Goal: Book appointment/travel/reservation

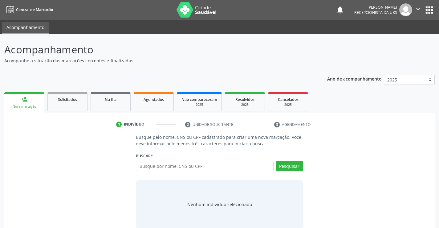
click at [153, 168] on input "text" at bounding box center [204, 166] width 137 height 10
type input "700506328380852"
click at [299, 165] on button "Pesquisar" at bounding box center [289, 166] width 27 height 10
type input "700506328380852"
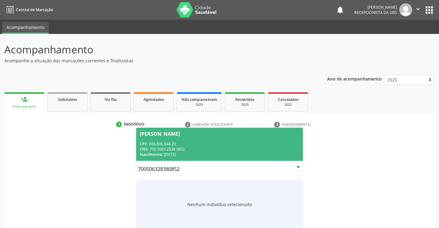
click at [216, 148] on div "CNS: 700 5063 2838 0852" at bounding box center [219, 148] width 159 height 5
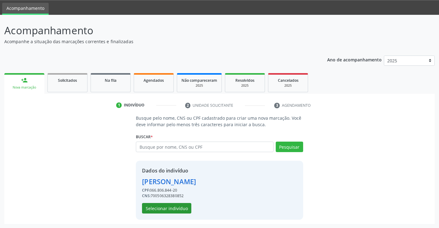
scroll to position [19, 0]
click at [154, 208] on button "Selecionar indivíduo" at bounding box center [166, 207] width 49 height 10
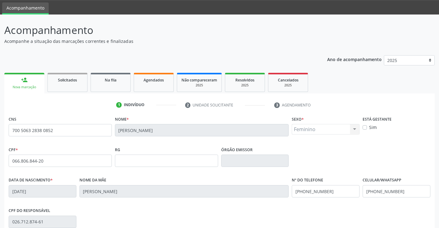
scroll to position [106, 0]
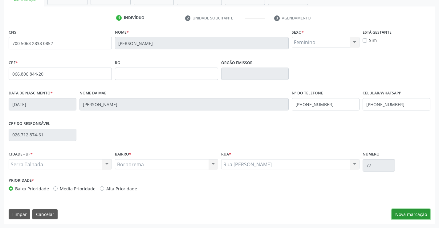
click at [410, 212] on button "Nova marcação" at bounding box center [411, 214] width 39 height 10
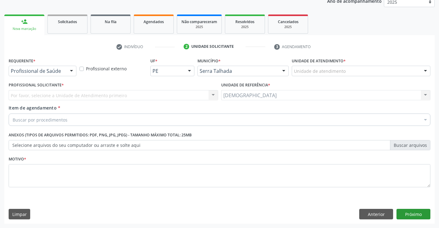
scroll to position [78, 0]
click at [70, 69] on div at bounding box center [71, 71] width 9 height 10
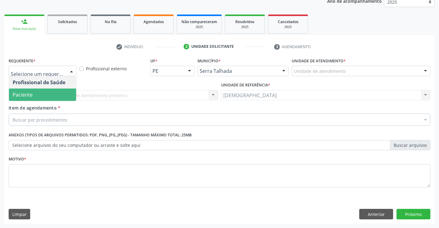
click at [37, 96] on span "Paciente" at bounding box center [42, 94] width 67 height 12
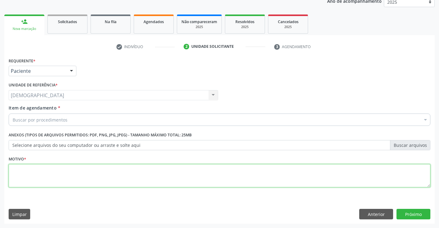
click at [46, 176] on textarea at bounding box center [220, 175] width 422 height 23
type textarea "."
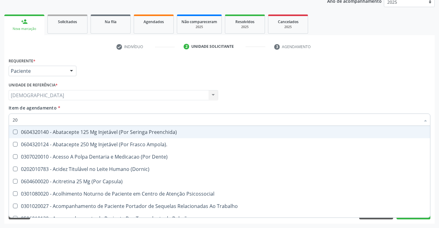
type input "2"
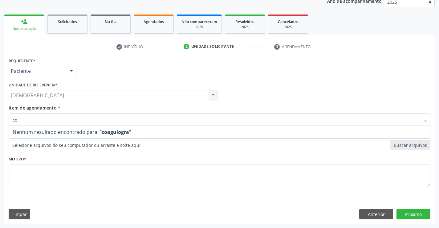
type input "c"
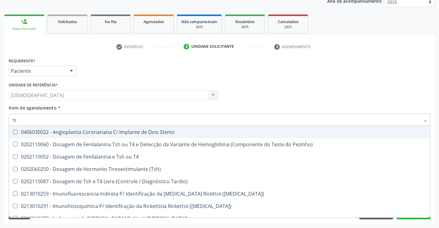
type input "t"
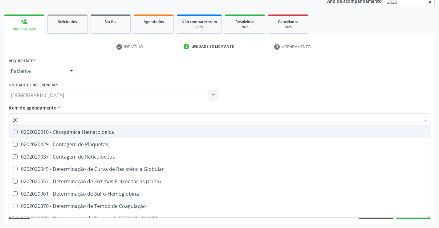
type input "2"
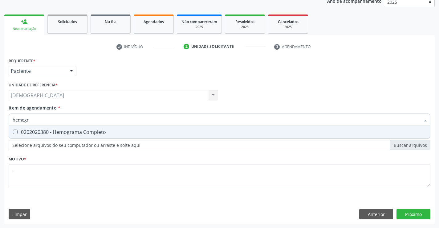
type input "hemogra"
click at [57, 134] on div "0202020380 - Hemograma Completo" at bounding box center [220, 131] width 414 height 5
checkbox Completo "true"
click at [408, 212] on div "Requerente * Paciente Profissional de Saúde Paciente Nenhum resultado encontrad…" at bounding box center [219, 139] width 431 height 167
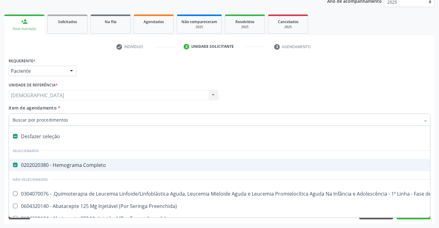
click at [424, 120] on div at bounding box center [425, 120] width 9 height 10
click at [412, 101] on div "Profissional Solicitante Por favor, selecione a Unidade de Atendimento primeiro…" at bounding box center [219, 92] width 425 height 24
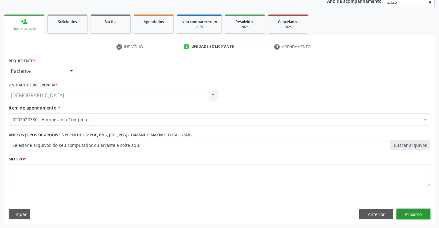
click at [407, 215] on button "Próximo" at bounding box center [414, 214] width 34 height 10
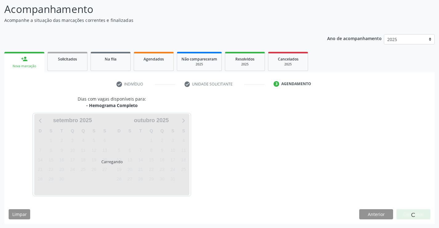
scroll to position [40, 0]
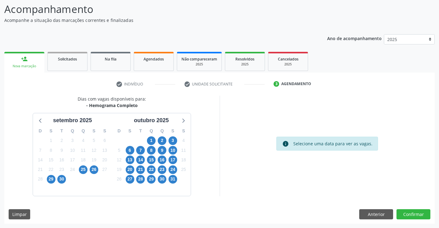
click at [379, 207] on div "Dias com vagas disponíveis para: - Hemograma Completo setembro 2025 D S T Q Q S…" at bounding box center [219, 160] width 431 height 128
click at [378, 210] on button "Anterior" at bounding box center [376, 214] width 34 height 10
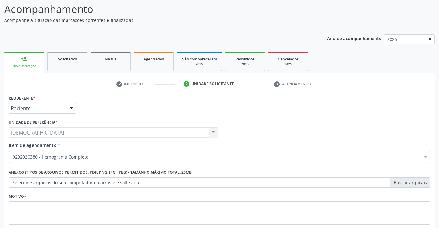
click at [98, 135] on div "Usf Bom Jesus II Usf Bom Jesus II Nenhum resultado encontrado para: " " Não há …" at bounding box center [114, 132] width 210 height 10
click at [93, 135] on div "Usf Bom Jesus II Usf Bom Jesus II Nenhum resultado encontrado para: " " Não há …" at bounding box center [114, 132] width 210 height 10
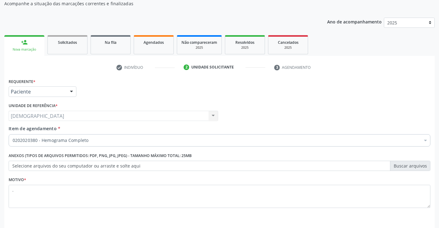
scroll to position [78, 0]
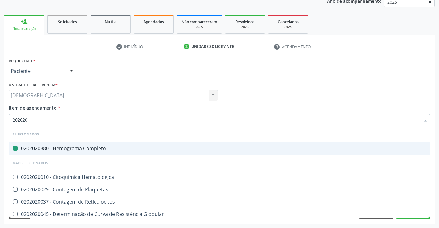
type input "2020200"
checkbox Completo "false"
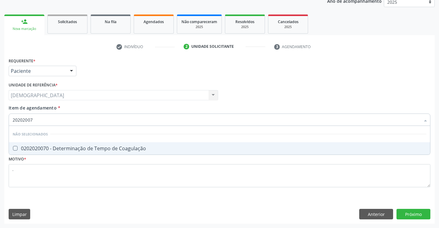
type input "202020070"
click at [119, 149] on div "0202020070 - Determinação de Tempo de Coagulação" at bounding box center [220, 148] width 414 height 5
checkbox Coagulação "true"
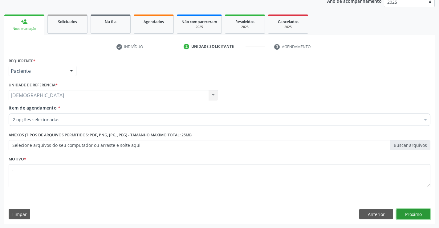
click at [412, 212] on button "Próximo" at bounding box center [414, 214] width 34 height 10
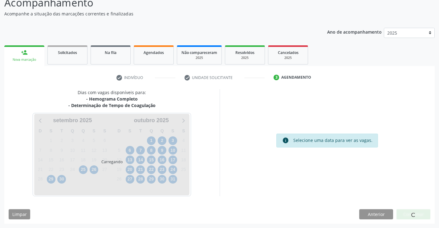
scroll to position [47, 0]
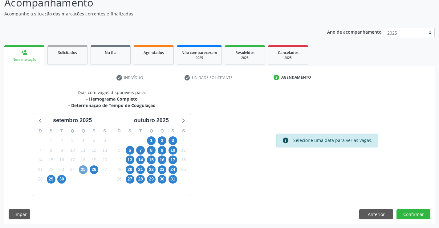
click at [84, 170] on span "25" at bounding box center [83, 169] width 9 height 9
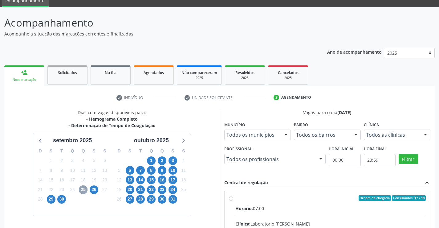
scroll to position [16, 0]
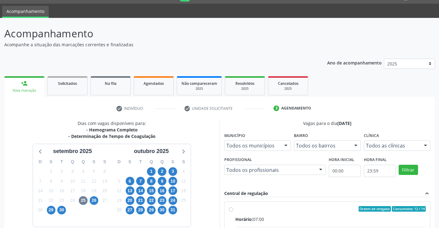
click at [230, 208] on input "Ordem de chegada Consumidos: 12 / 14 Horário: 07:00 Clínica: Laboratorio Jose P…" at bounding box center [231, 209] width 4 height 6
radio input "true"
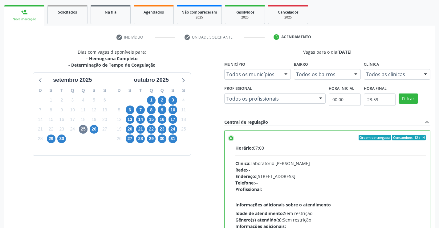
scroll to position [141, 0]
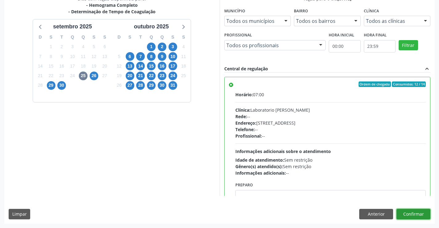
click at [413, 213] on button "Confirmar" at bounding box center [414, 214] width 34 height 10
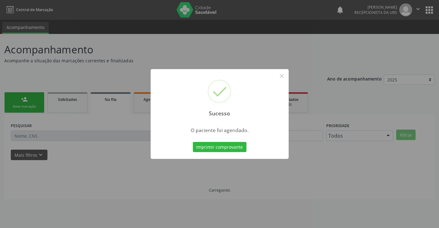
scroll to position [0, 0]
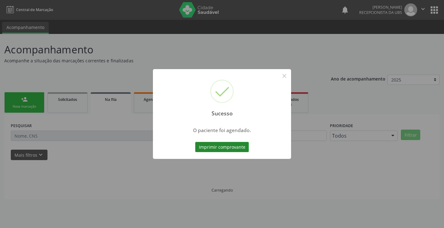
click at [217, 148] on button "Imprimir comprovante" at bounding box center [222, 147] width 54 height 10
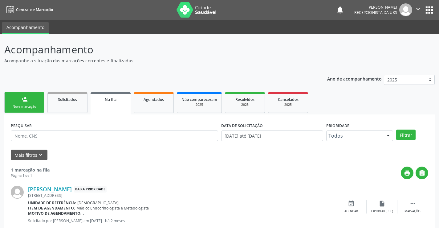
scroll to position [17, 0]
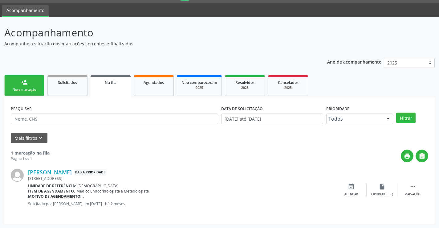
click at [37, 86] on link "person_add Nova marcação" at bounding box center [24, 85] width 40 height 21
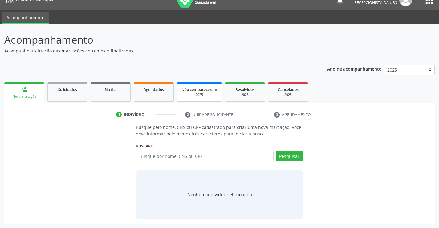
scroll to position [10, 0]
click at [209, 158] on input "text" at bounding box center [204, 156] width 137 height 10
type input "h"
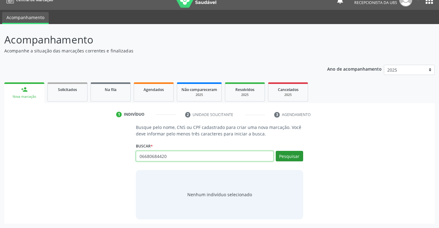
type input "06680684420"
click at [287, 157] on button "Pesquisar" at bounding box center [289, 156] width 27 height 10
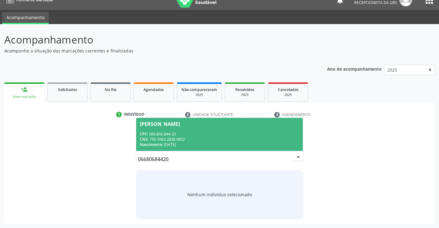
click at [175, 132] on div "CPF: 066.806.844-20" at bounding box center [219, 133] width 159 height 5
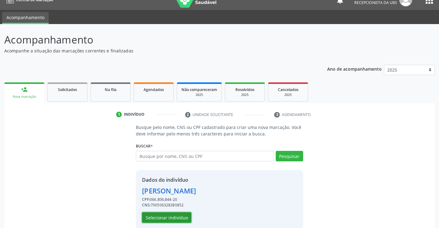
click at [159, 218] on button "Selecionar indivíduo" at bounding box center [166, 217] width 49 height 10
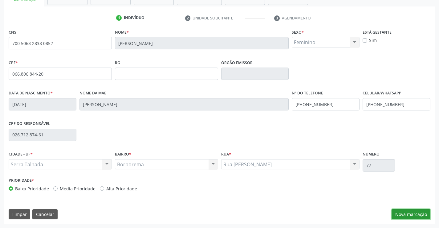
click at [409, 215] on button "Nova marcação" at bounding box center [411, 214] width 39 height 10
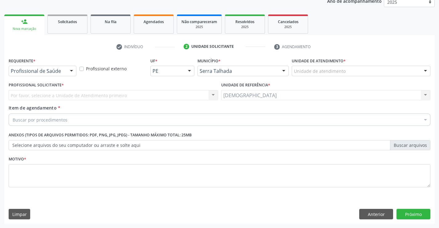
scroll to position [78, 0]
click at [74, 71] on div at bounding box center [71, 71] width 9 height 10
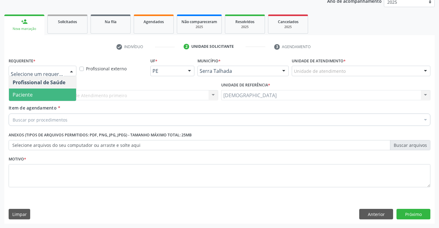
click at [37, 93] on span "Paciente" at bounding box center [42, 94] width 67 height 12
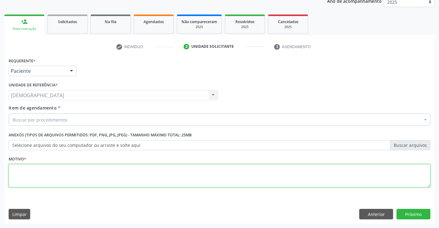
click at [28, 181] on textarea at bounding box center [220, 175] width 422 height 23
type textarea "."
click at [45, 123] on div "Buscar por procedimentos" at bounding box center [220, 119] width 422 height 12
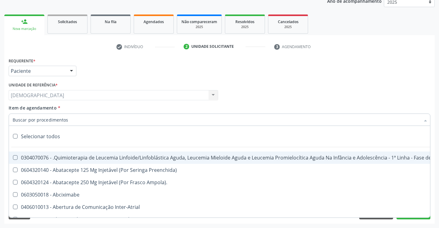
click at [46, 120] on input "Item de agendamento *" at bounding box center [217, 119] width 408 height 12
click at [70, 67] on div at bounding box center [71, 71] width 9 height 10
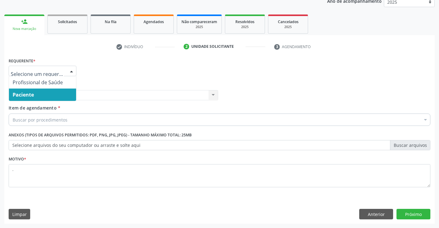
click at [57, 94] on span "Paciente" at bounding box center [42, 94] width 67 height 12
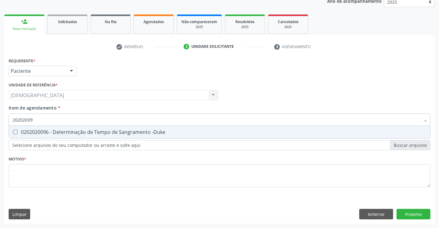
type input "202020096"
click at [63, 134] on div "0202020096 - Determinação de Tempo de Sangramento -Duke" at bounding box center [220, 131] width 414 height 5
checkbox -Duke "true"
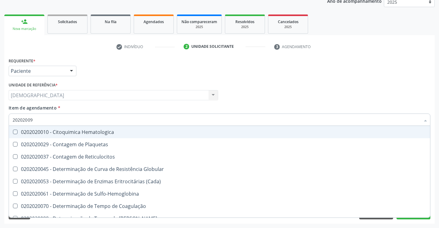
type input "2020200"
checkbox Hematologica "false"
type input "2020201"
checkbox -Duke "false"
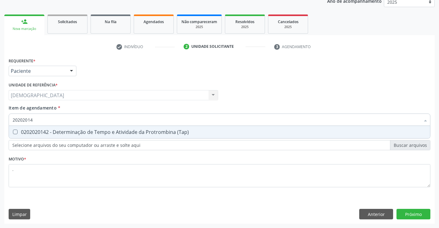
type input "202020142"
click at [73, 131] on div "0202020142 - Determinação de Tempo e Atividade da Protrombina (Tap)" at bounding box center [220, 131] width 414 height 5
checkbox \(Tap\) "true"
click at [413, 211] on div "Requerente * Paciente Profissional de Saúde Paciente Nenhum resultado encontrad…" at bounding box center [219, 139] width 431 height 167
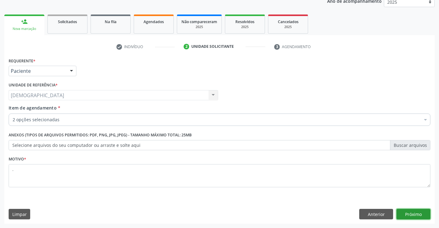
click at [413, 211] on button "Próximo" at bounding box center [414, 214] width 34 height 10
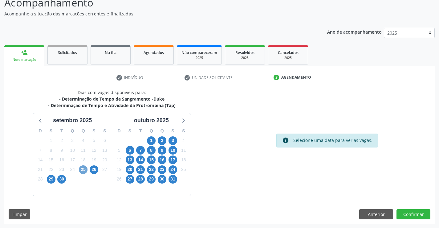
click at [84, 169] on span "25" at bounding box center [83, 169] width 9 height 9
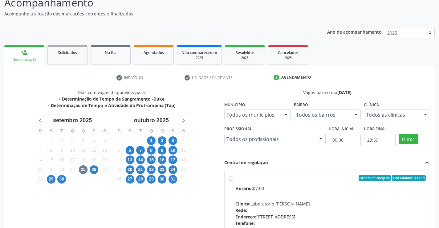
click at [252, 184] on label "Ordem de chegada Consumidos: 13 / 14 Horário: 07:00 Clínica: Laboratorio Jose P…" at bounding box center [330, 222] width 191 height 95
click at [233, 181] on input "Ordem de chegada Consumidos: 13 / 14 Horário: 07:00 Clínica: Laboratorio Jose P…" at bounding box center [231, 178] width 4 height 6
radio input "true"
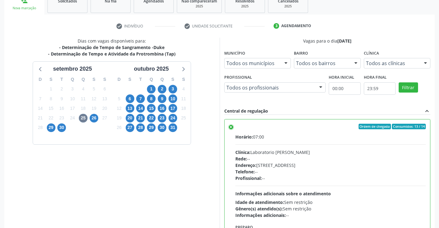
scroll to position [141, 0]
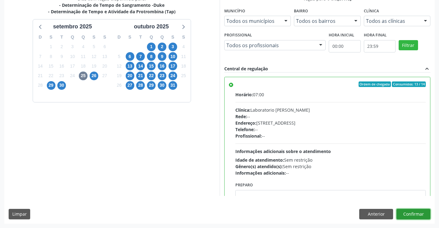
click at [412, 215] on button "Confirmar" at bounding box center [414, 214] width 34 height 10
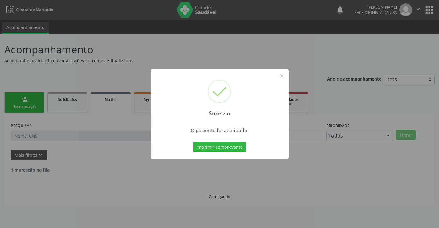
scroll to position [0, 0]
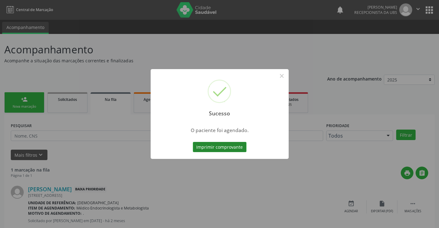
click at [231, 148] on button "Imprimir comprovante" at bounding box center [220, 147] width 54 height 10
